Goal: Use online tool/utility: Utilize a website feature to perform a specific function

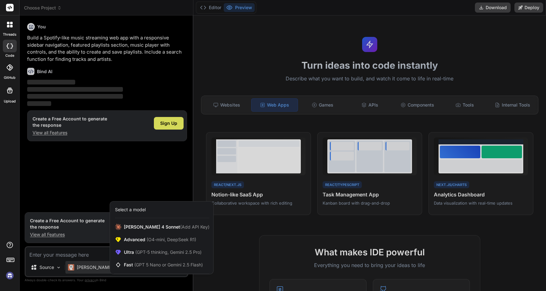
scroll to position [313, 0]
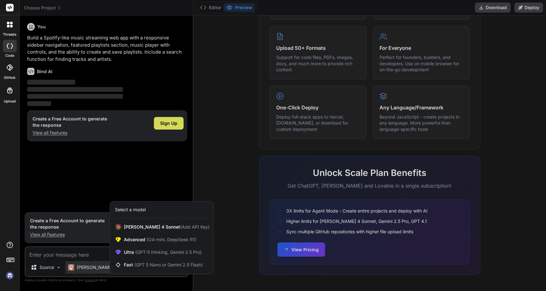
click at [239, 105] on div at bounding box center [273, 145] width 546 height 291
type textarea "x"
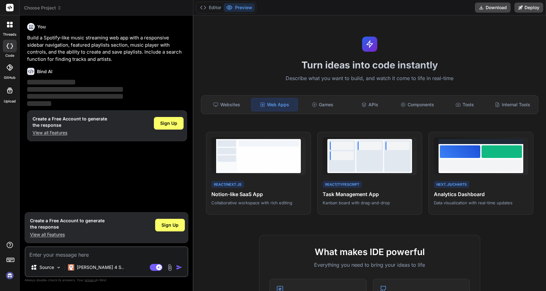
scroll to position [0, 0]
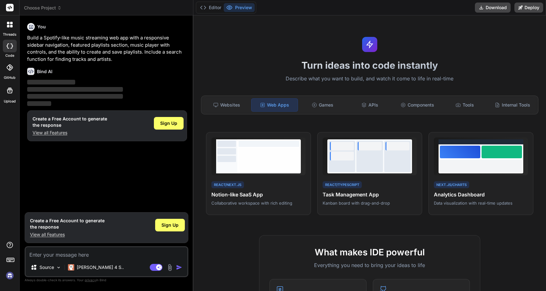
click at [381, 69] on h1 "Turn ideas into code instantly" at bounding box center [369, 65] width 345 height 11
click at [421, 111] on div "Websites Web Apps Games APIs Components Tools Internal Tools" at bounding box center [369, 105] width 337 height 19
click at [421, 106] on div "Components" at bounding box center [417, 104] width 46 height 13
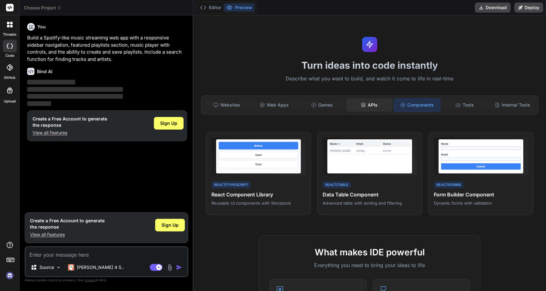
click at [375, 106] on div "APIs" at bounding box center [369, 104] width 46 height 13
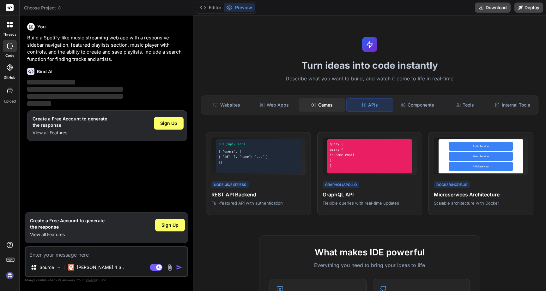
click at [328, 105] on div "Games" at bounding box center [321, 104] width 46 height 13
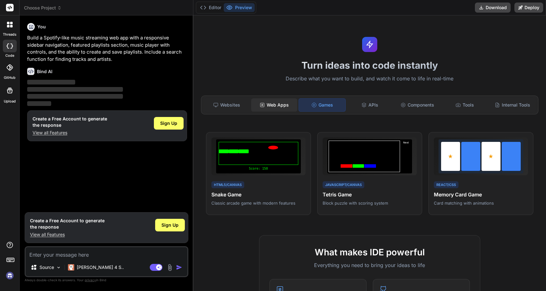
click at [288, 106] on div "Web Apps" at bounding box center [274, 104] width 46 height 13
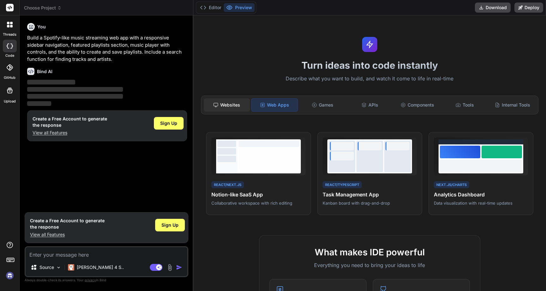
click at [236, 106] on div "Websites" at bounding box center [227, 104] width 46 height 13
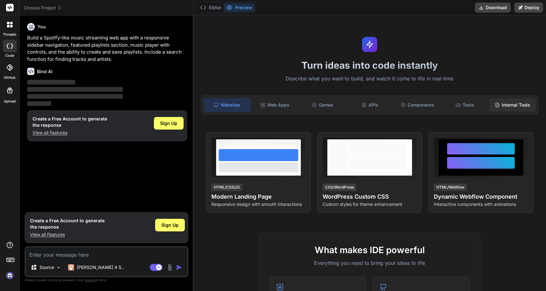
click at [527, 109] on div "Internal Tools" at bounding box center [512, 104] width 46 height 13
